Goal: Task Accomplishment & Management: Manage account settings

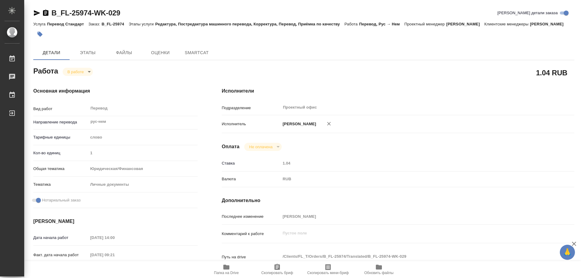
type textarea "x"
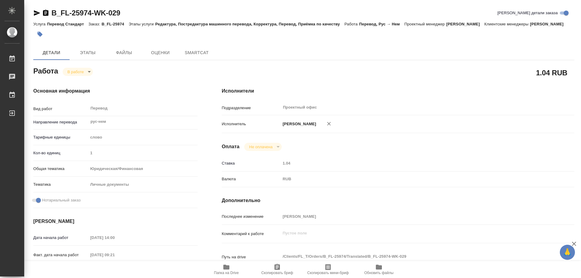
type textarea "x"
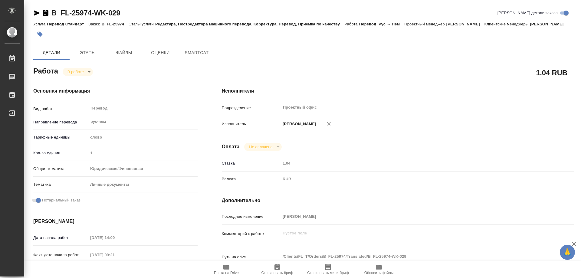
type textarea "x"
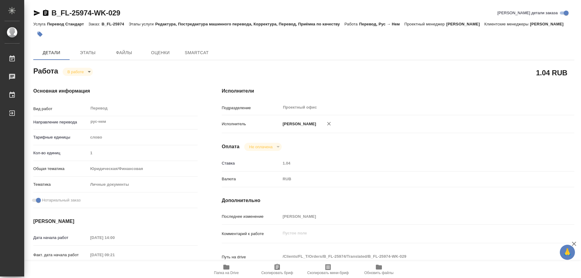
type textarea "x"
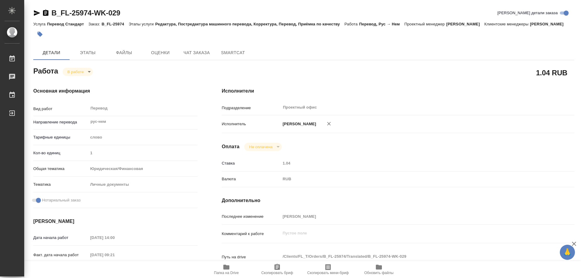
type textarea "x"
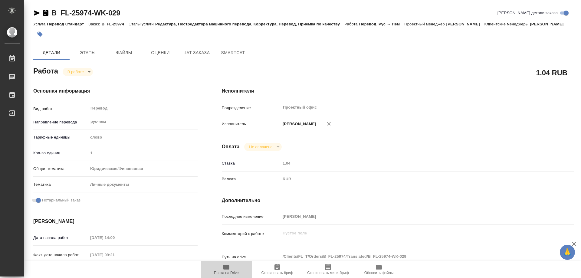
type textarea "x"
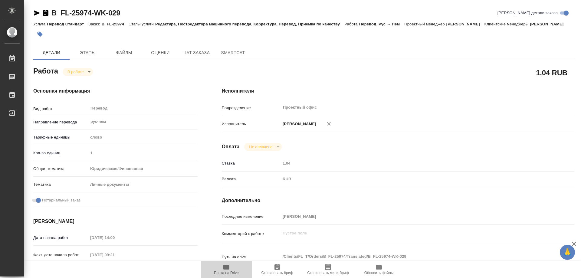
click at [231, 265] on span "Папка на Drive" at bounding box center [226, 268] width 44 height 11
drag, startPoint x: 45, startPoint y: 14, endPoint x: 45, endPoint y: 17, distance: 3.4
click at [45, 13] on icon "button" at bounding box center [45, 12] width 7 height 7
click at [90, 81] on body "🙏 .cls-1 fill:#fff; AWATERA Kozinets Larisa Работы 0 Чаты График Выйти B_FL-259…" at bounding box center [290, 139] width 581 height 278
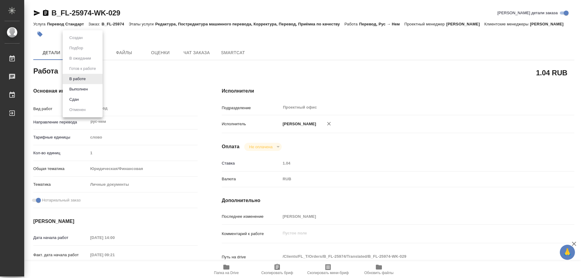
click at [71, 96] on button "Сдан" at bounding box center [73, 99] width 13 height 7
type textarea "x"
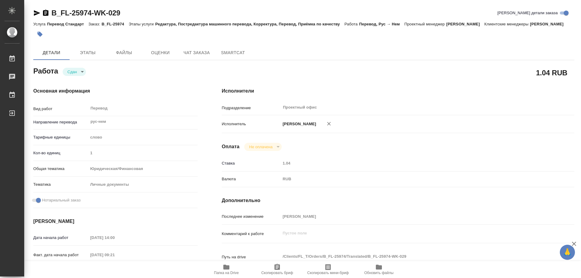
type textarea "x"
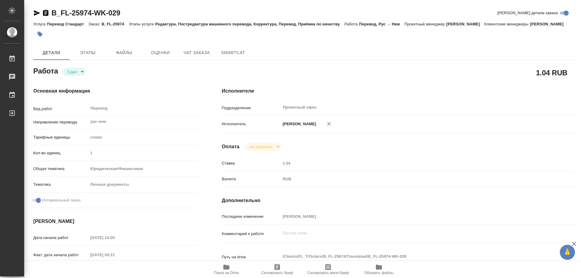
type textarea "x"
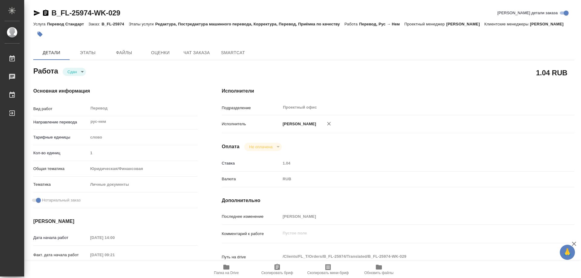
type textarea "x"
